Goal: Go to known website: Access a specific website the user already knows

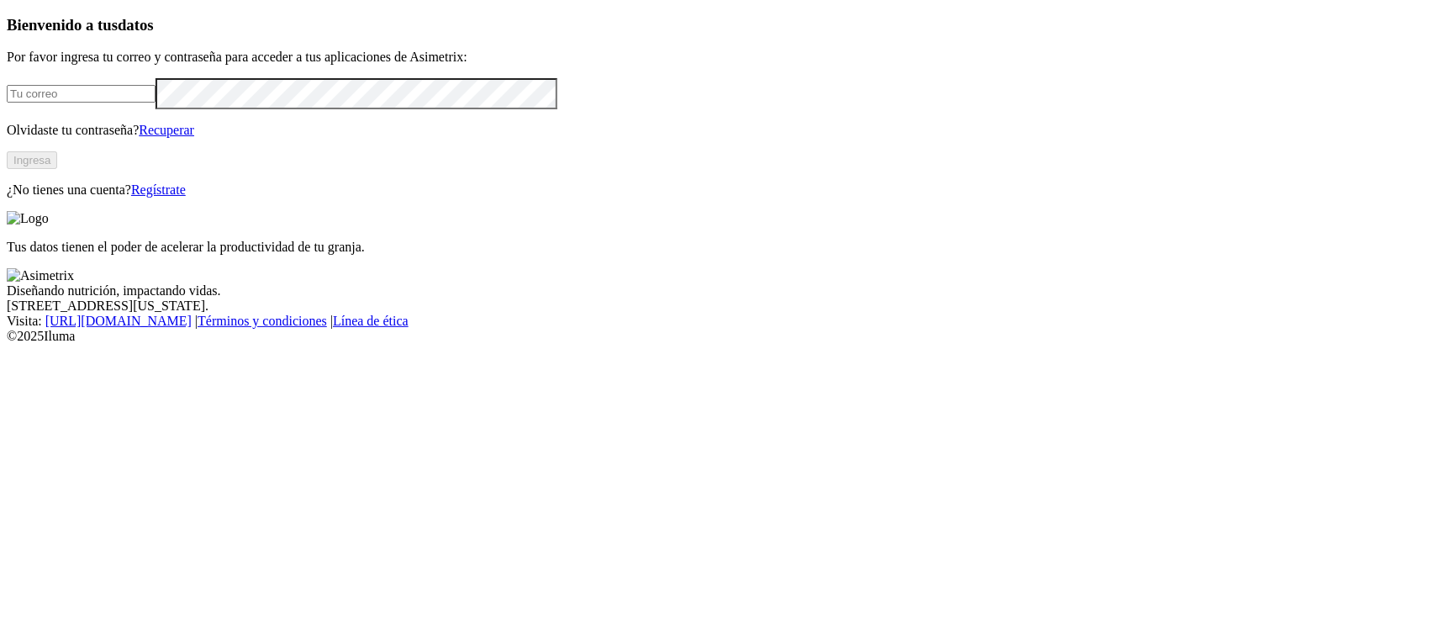
type input "[EMAIL_ADDRESS][PERSON_NAME][DOMAIN_NAME]"
click at [57, 169] on button "Ingresa" at bounding box center [32, 160] width 50 height 18
